Goal: Task Accomplishment & Management: Manage account settings

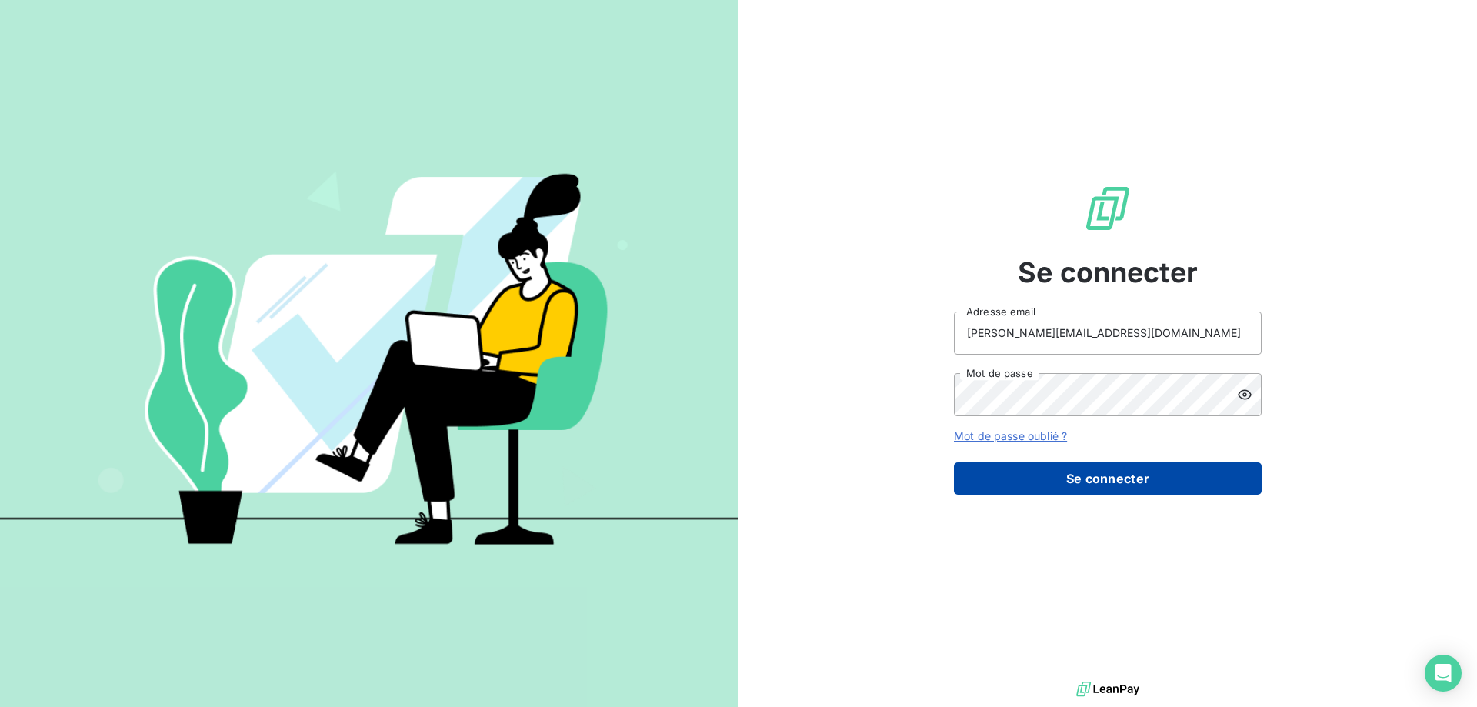
click at [1121, 479] on button "Se connecter" at bounding box center [1108, 478] width 308 height 32
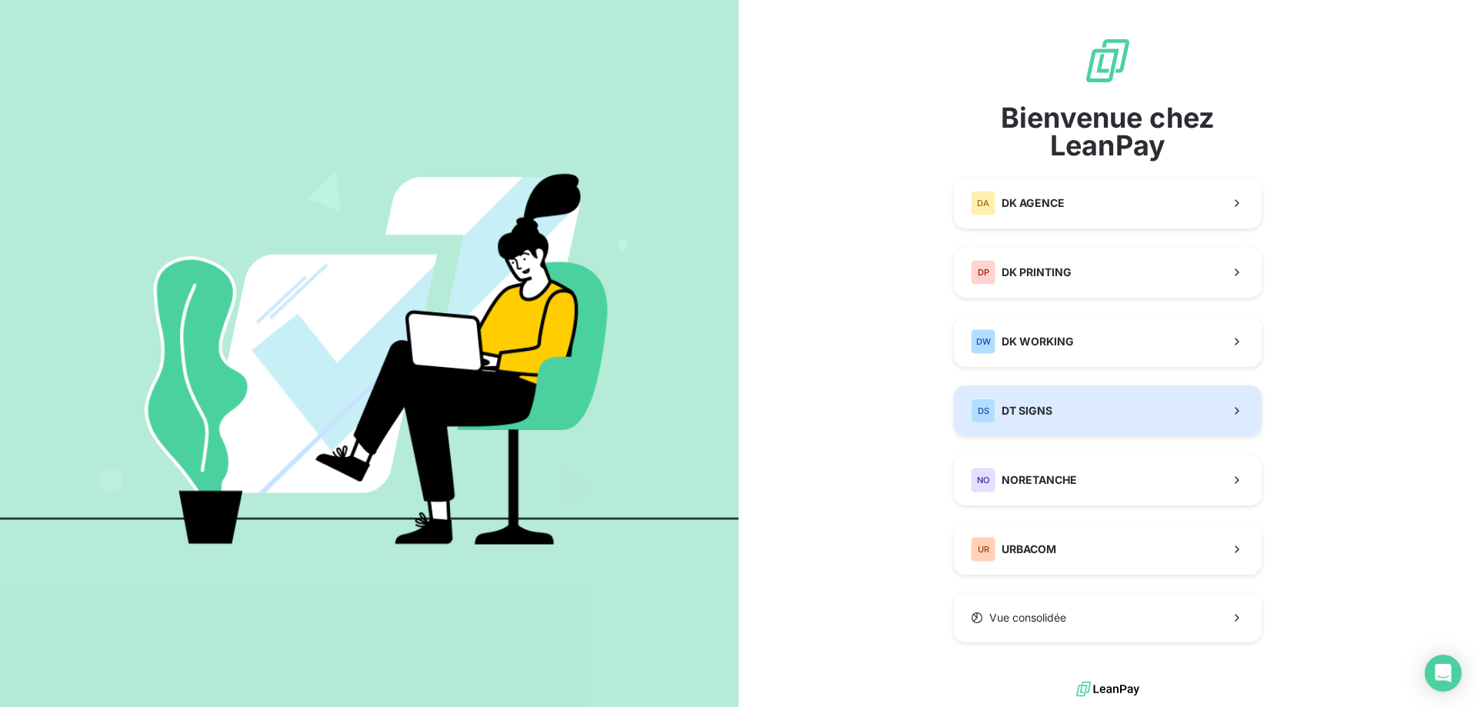
click at [1060, 407] on button "DS DT SIGNS" at bounding box center [1108, 410] width 308 height 51
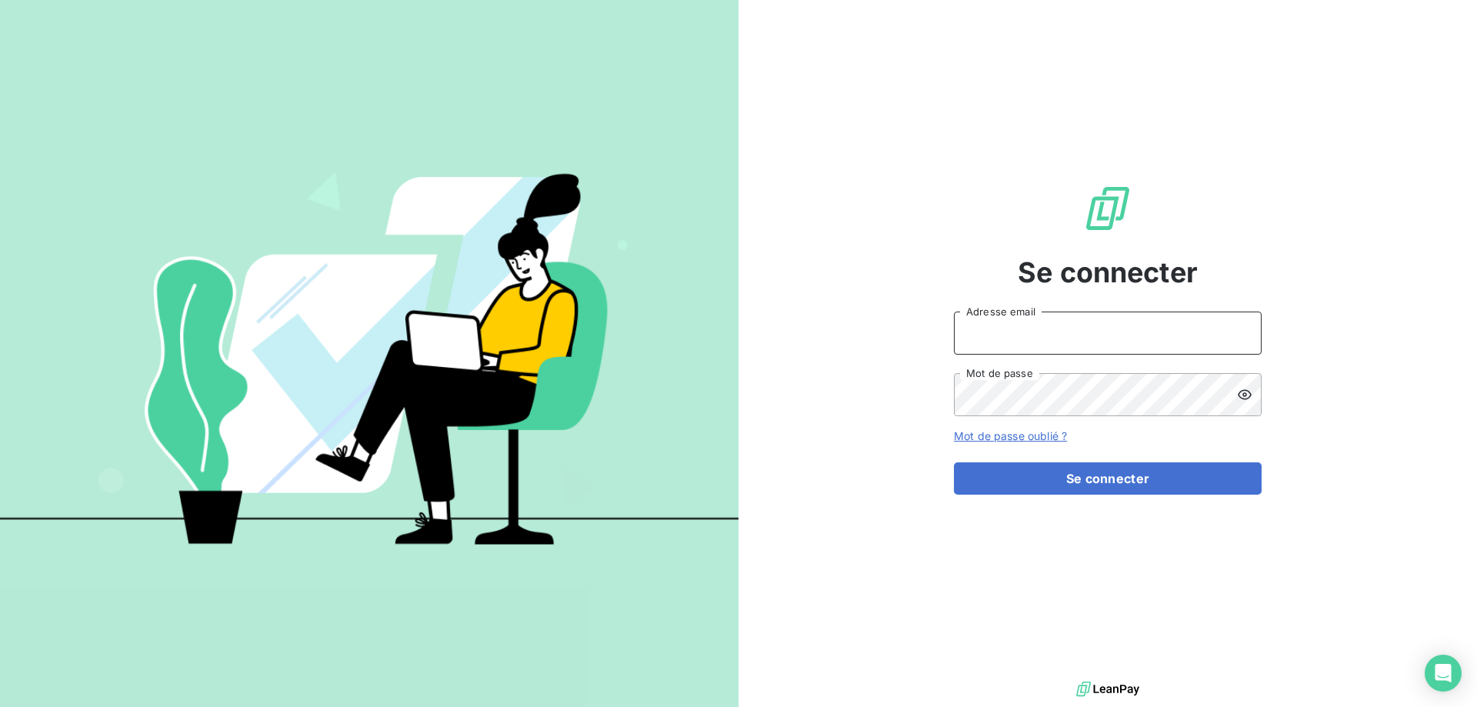
type input "[PERSON_NAME][EMAIL_ADDRESS][DOMAIN_NAME]"
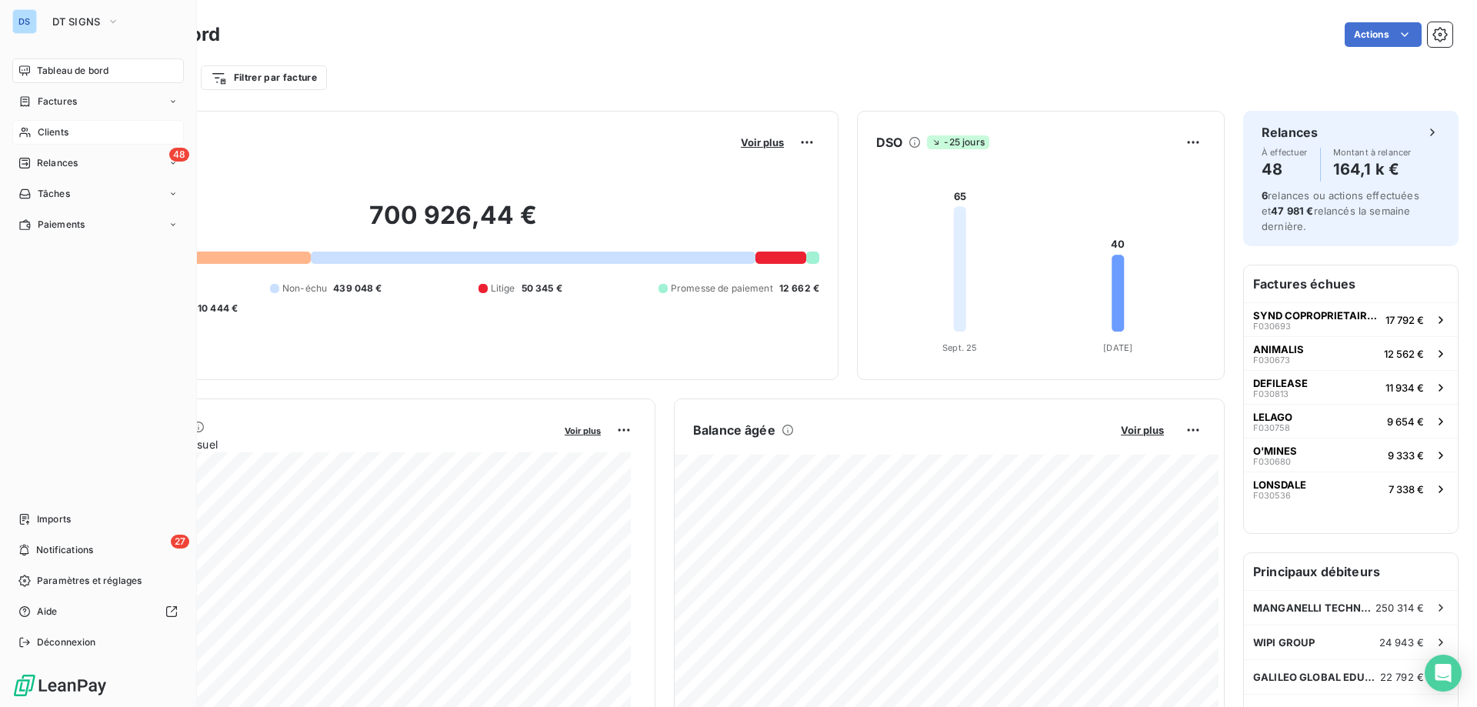
click at [49, 129] on span "Clients" at bounding box center [53, 132] width 31 height 14
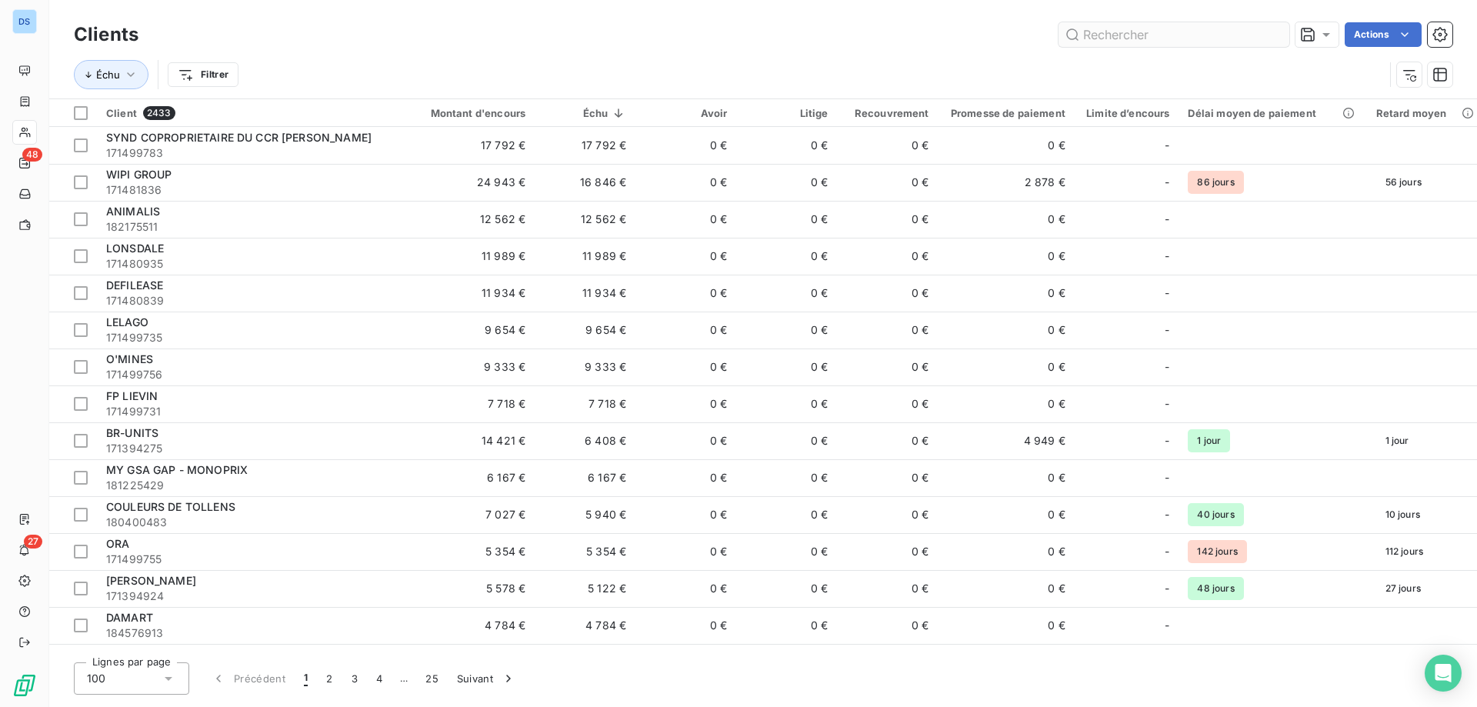
click at [1094, 34] on input "text" at bounding box center [1173, 34] width 231 height 25
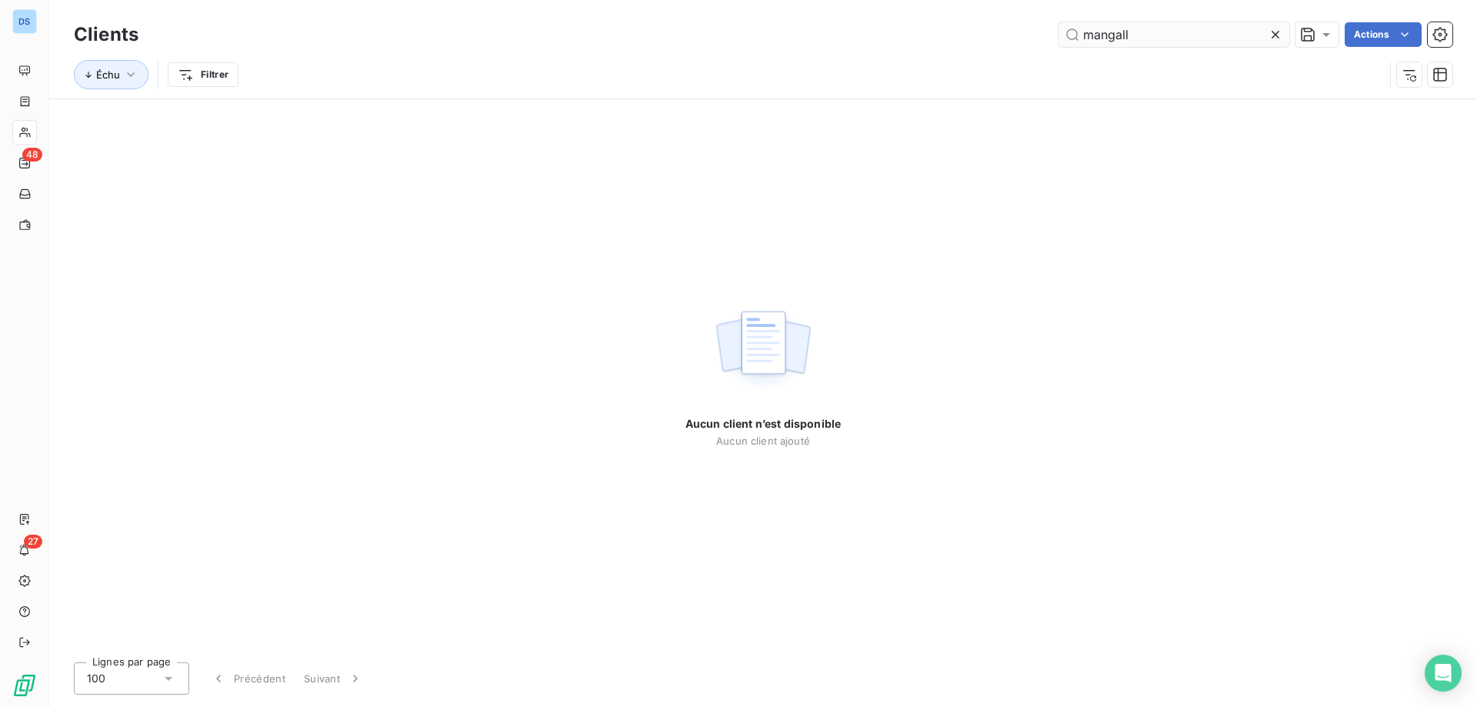
click at [1115, 35] on input "mangall" at bounding box center [1173, 34] width 231 height 25
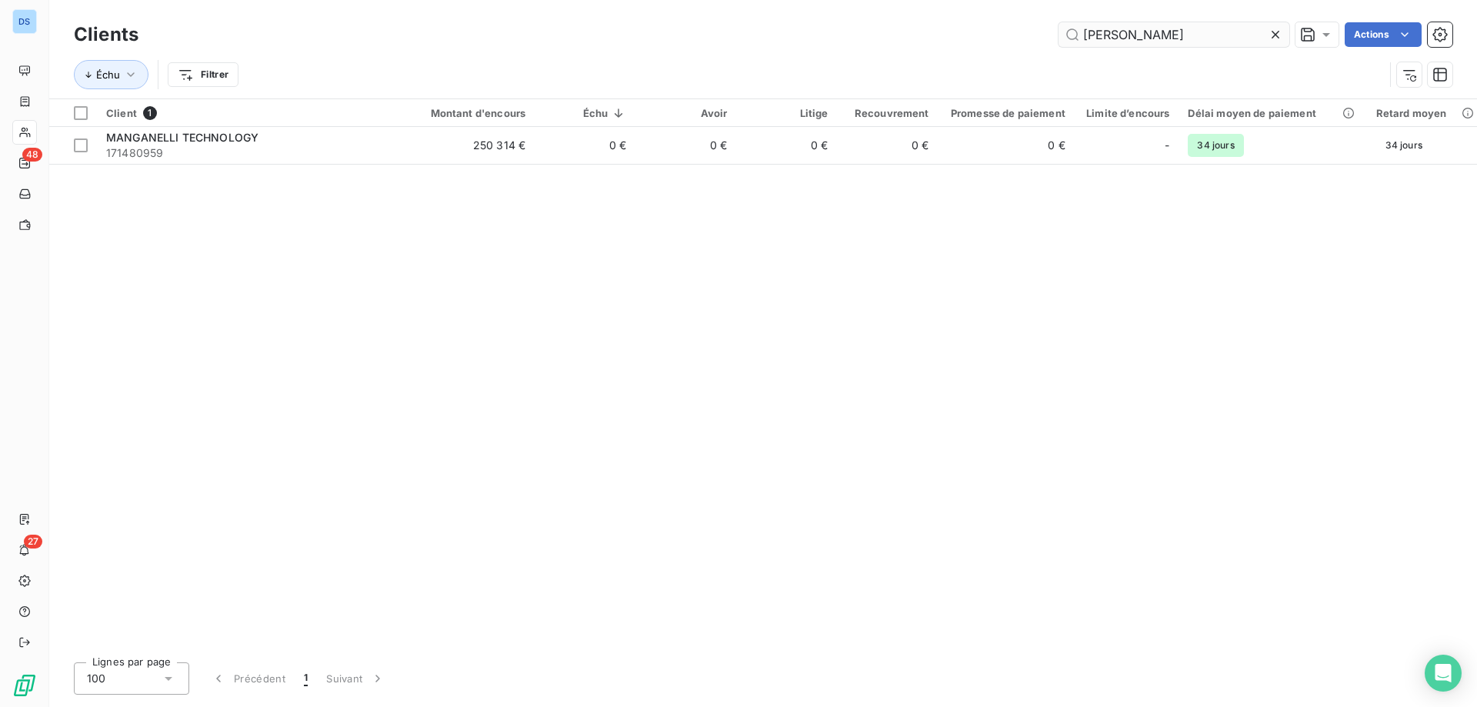
type input "[PERSON_NAME]"
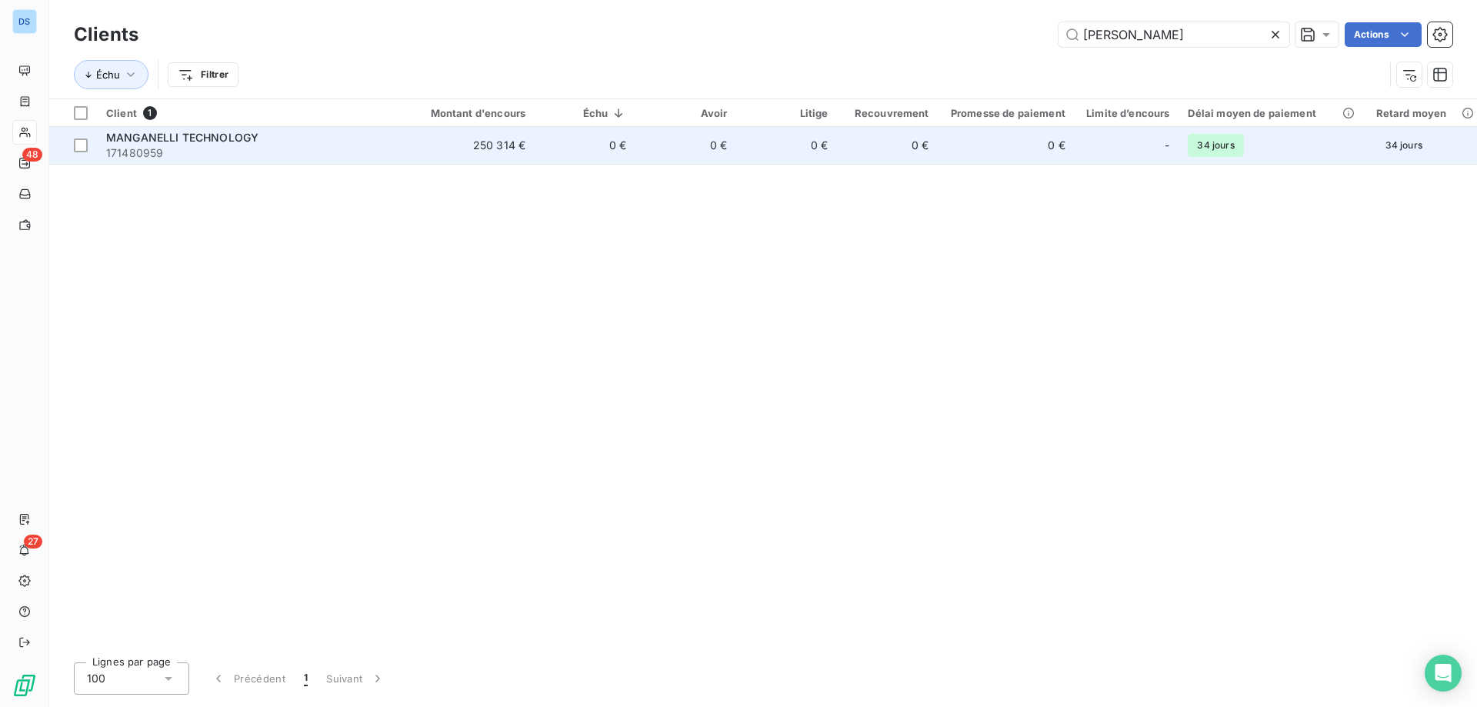
click at [924, 144] on td "0 €" at bounding box center [888, 145] width 101 height 37
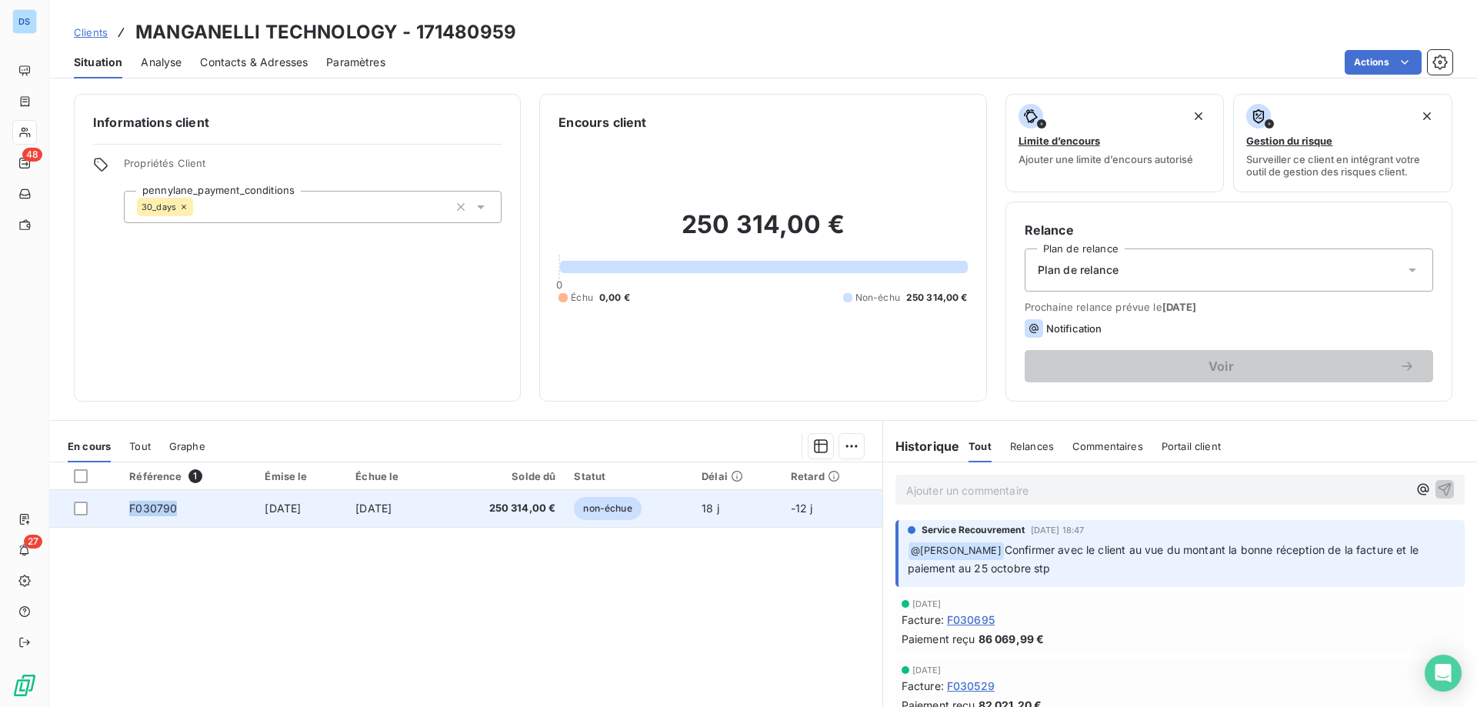
drag, startPoint x: 125, startPoint y: 506, endPoint x: 175, endPoint y: 515, distance: 51.5
click at [175, 515] on td "F030790" at bounding box center [187, 508] width 135 height 37
